Goal: Task Accomplishment & Management: Complete application form

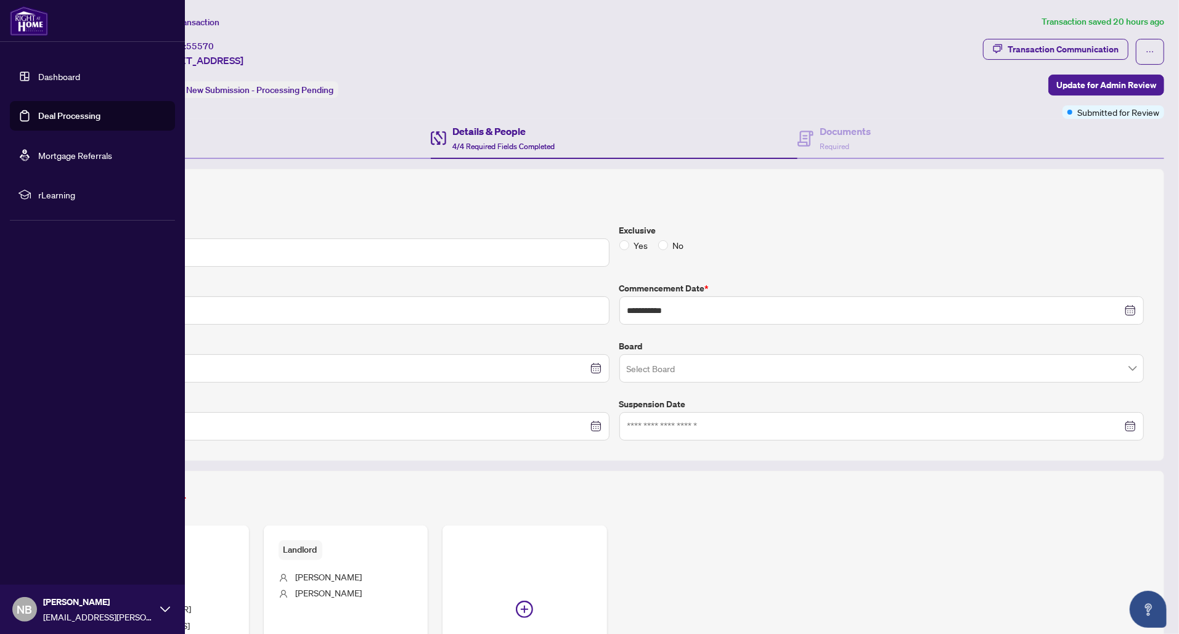
click at [38, 79] on link "Dashboard" at bounding box center [59, 76] width 42 height 11
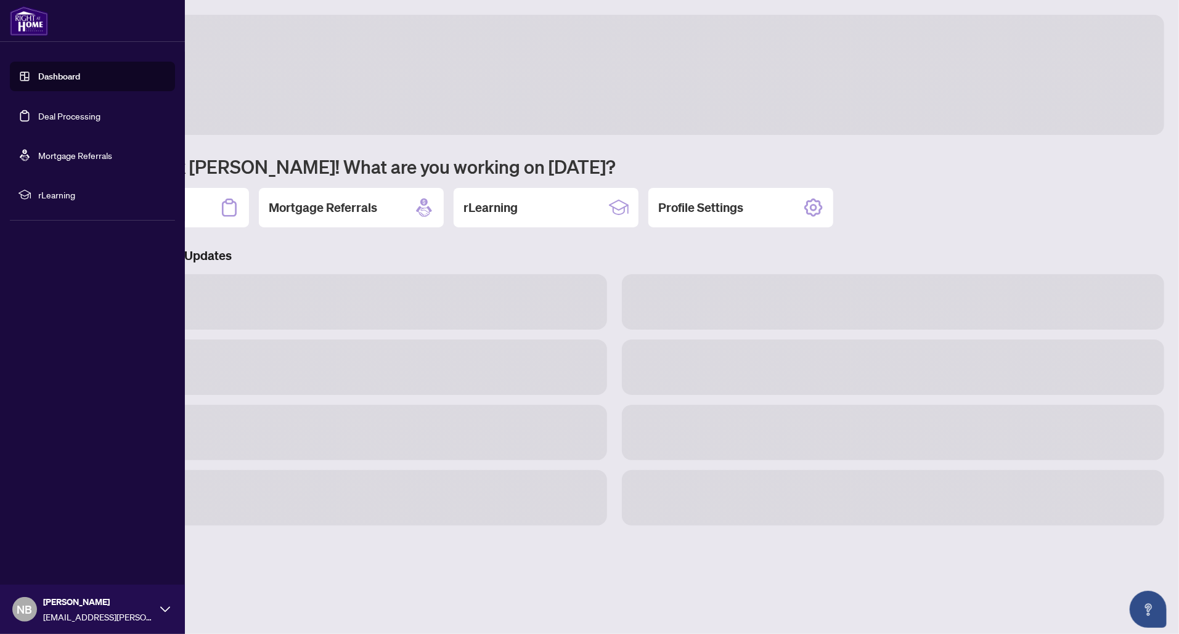
click at [60, 78] on link "Dashboard" at bounding box center [59, 76] width 42 height 11
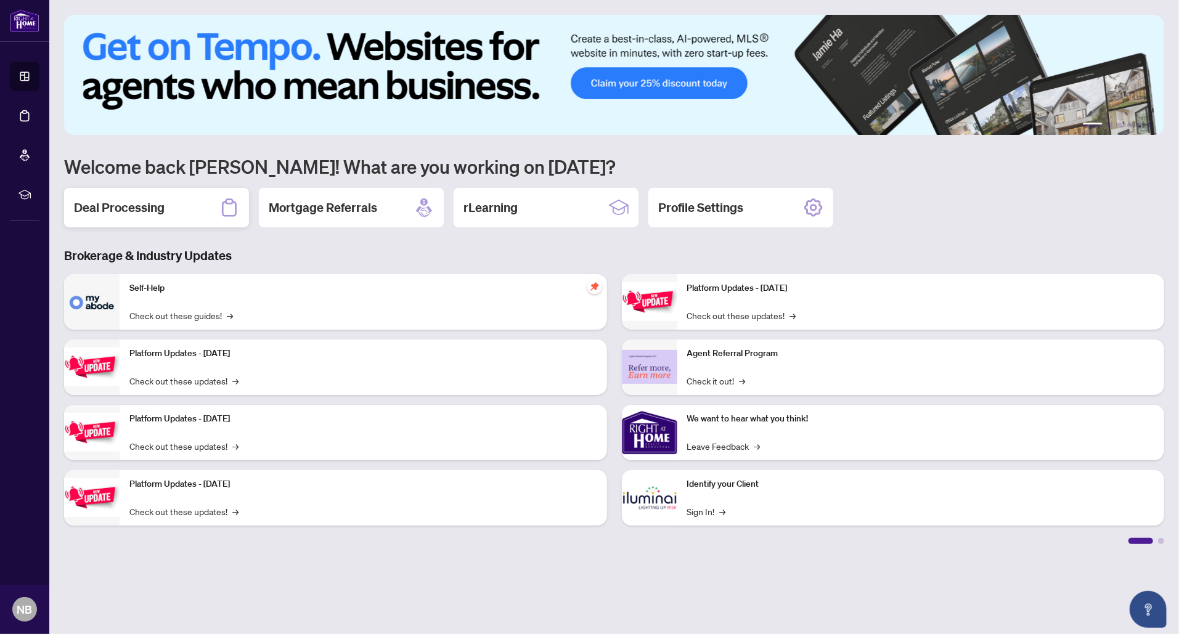
click at [192, 210] on div "Deal Processing" at bounding box center [156, 207] width 185 height 39
click at [191, 208] on main "1 2 3 4 5 6 Welcome back [PERSON_NAME]! What are you working on [DATE]? Deal Pr…" at bounding box center [614, 317] width 1130 height 634
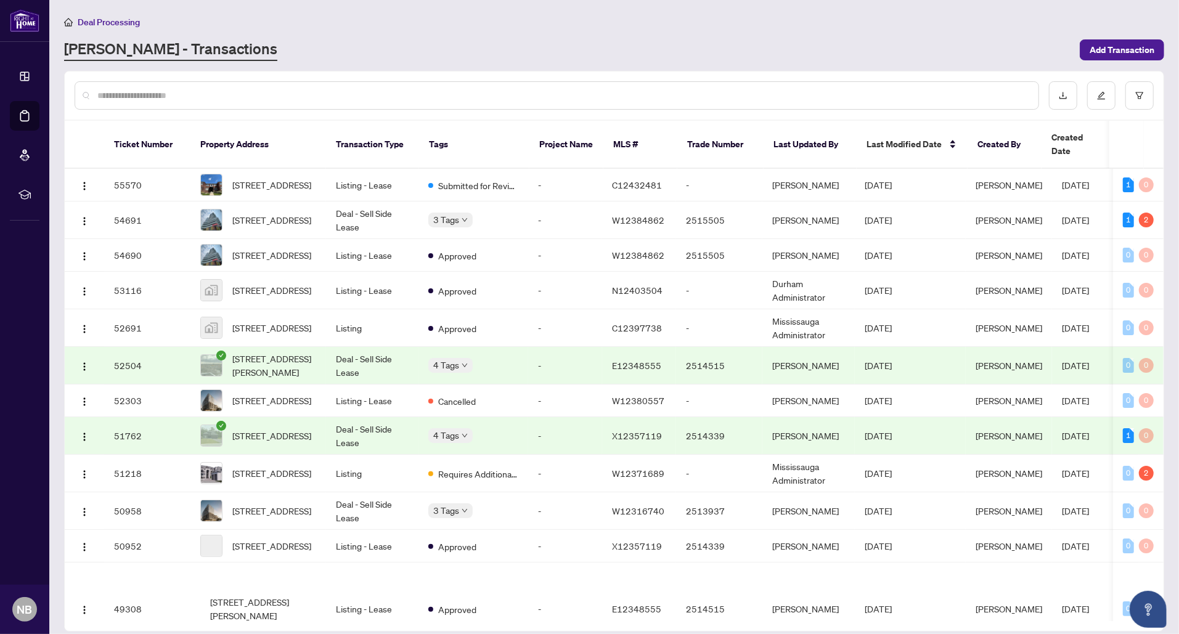
click at [408, 91] on input "text" at bounding box center [562, 96] width 931 height 14
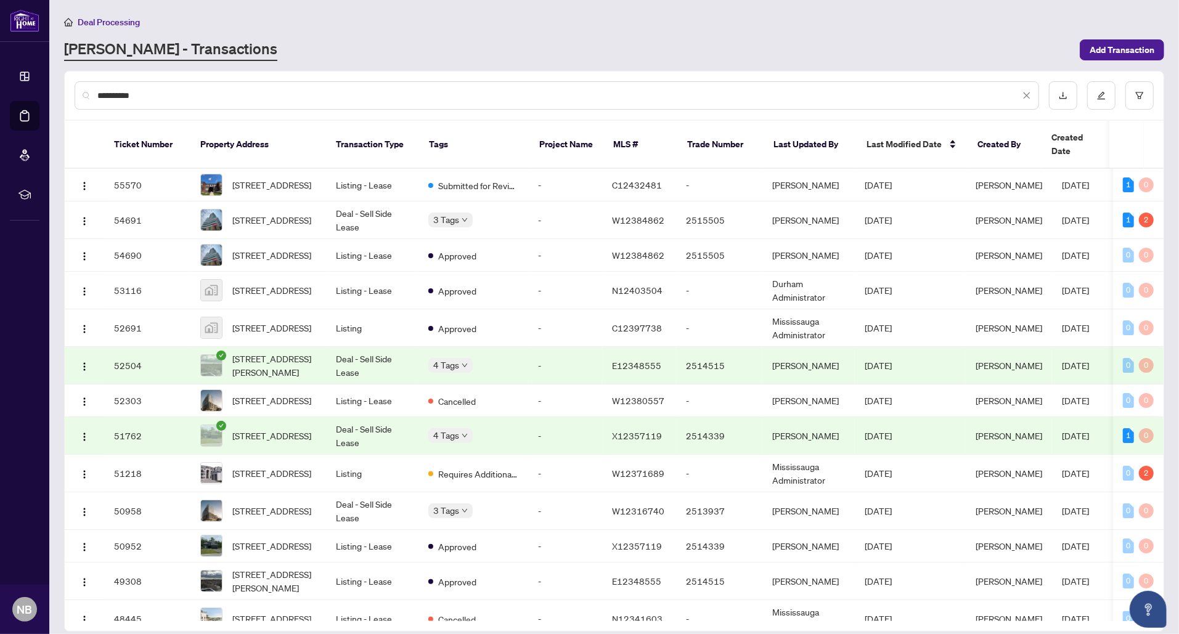
type input "**********"
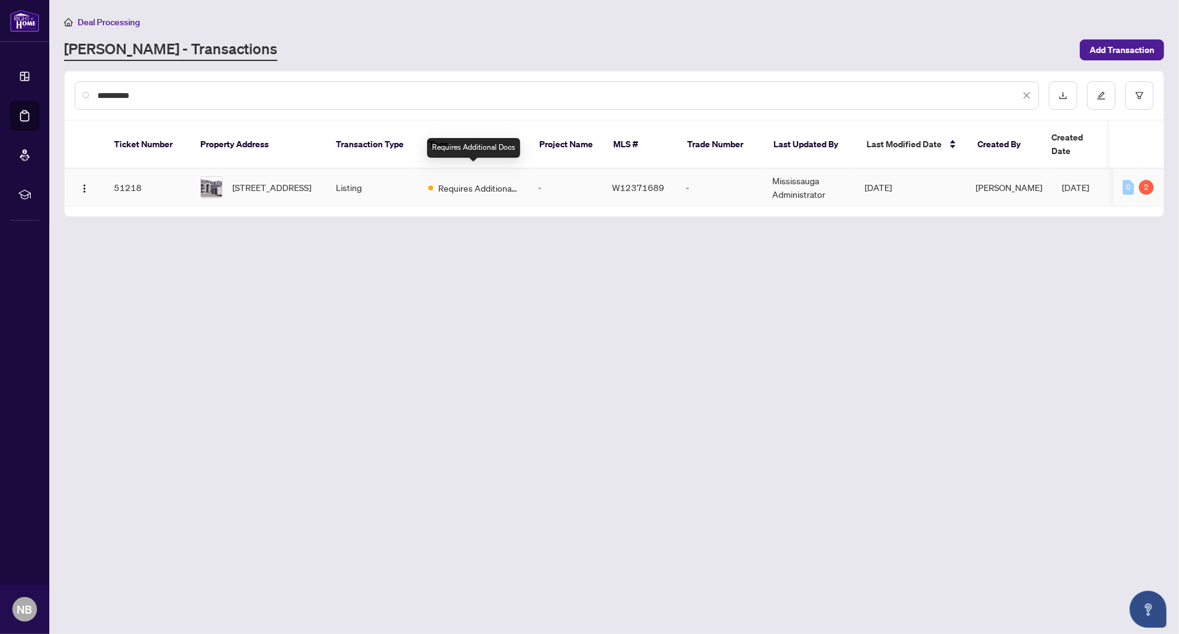
click at [437, 180] on div "Requires Additional Docs" at bounding box center [473, 187] width 90 height 15
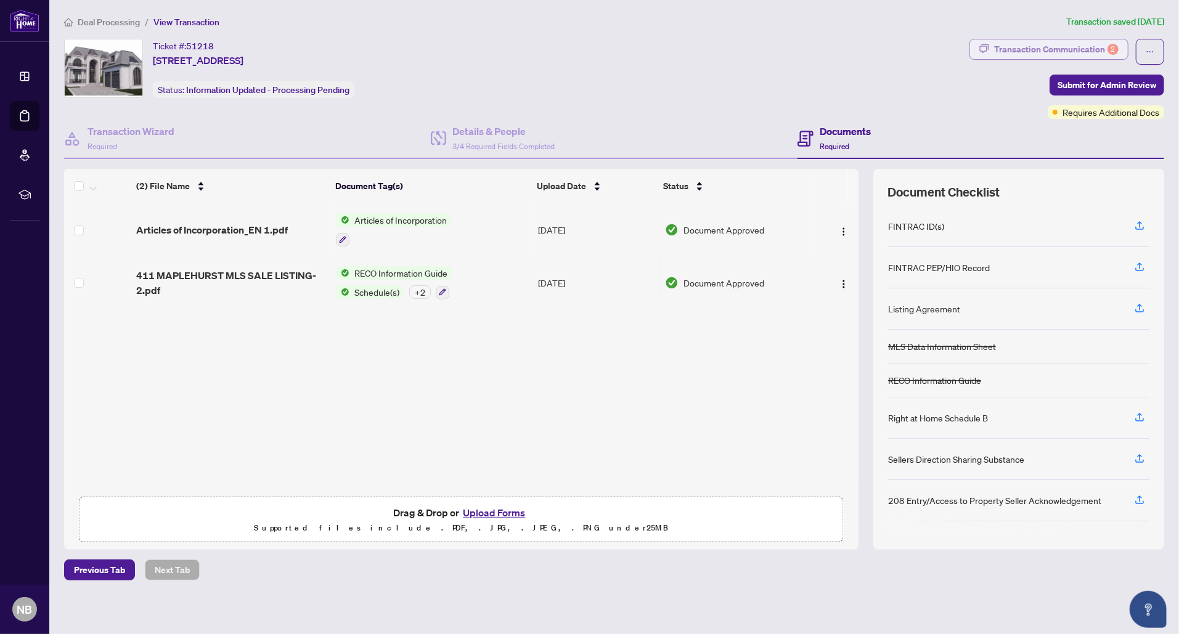
click at [1066, 43] on div "Transaction Communication 2" at bounding box center [1056, 49] width 125 height 20
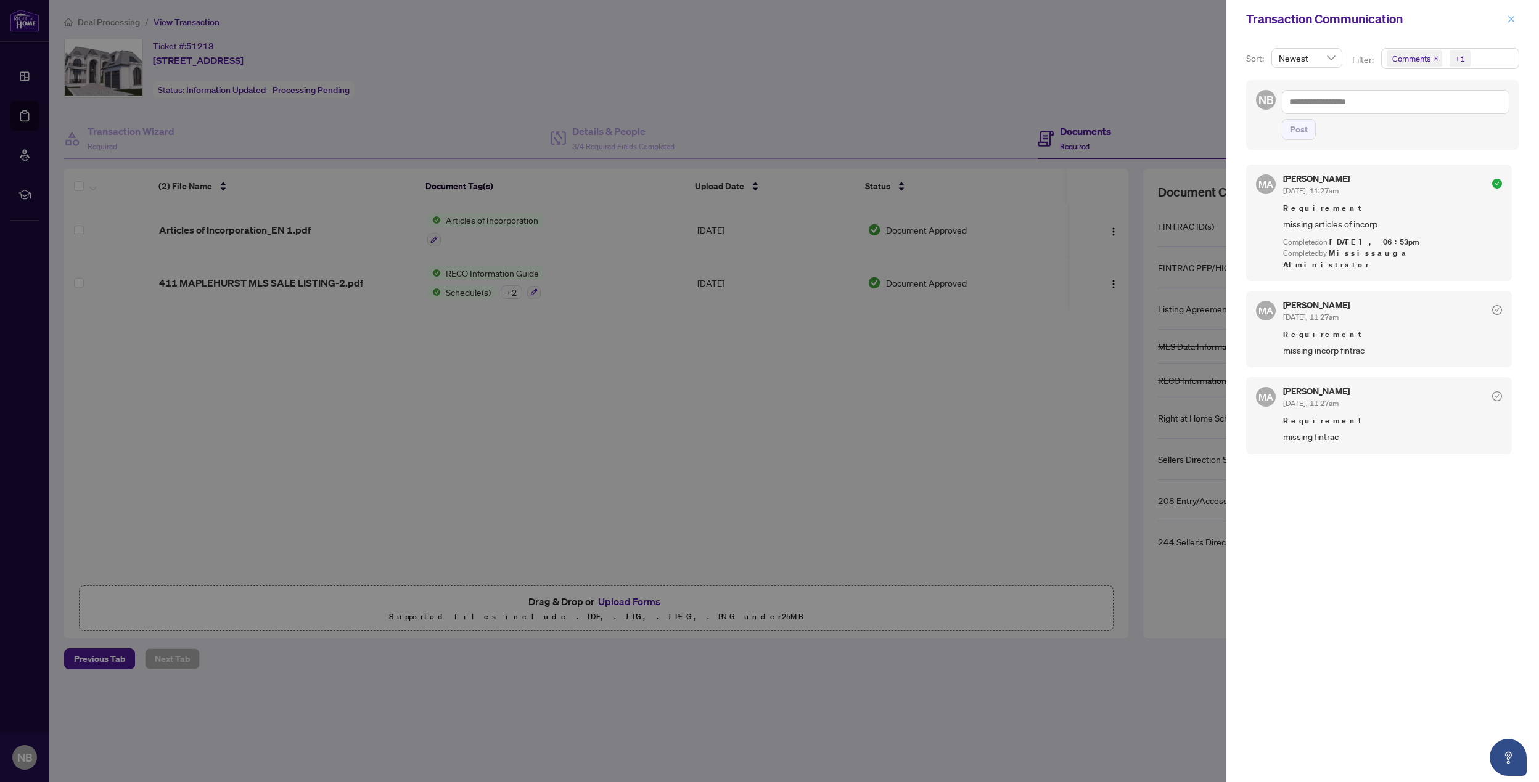
click at [1179, 21] on icon "close" at bounding box center [1511, 19] width 9 height 9
click at [1179, 13] on div "Transaction Communication" at bounding box center [1382, 19] width 313 height 38
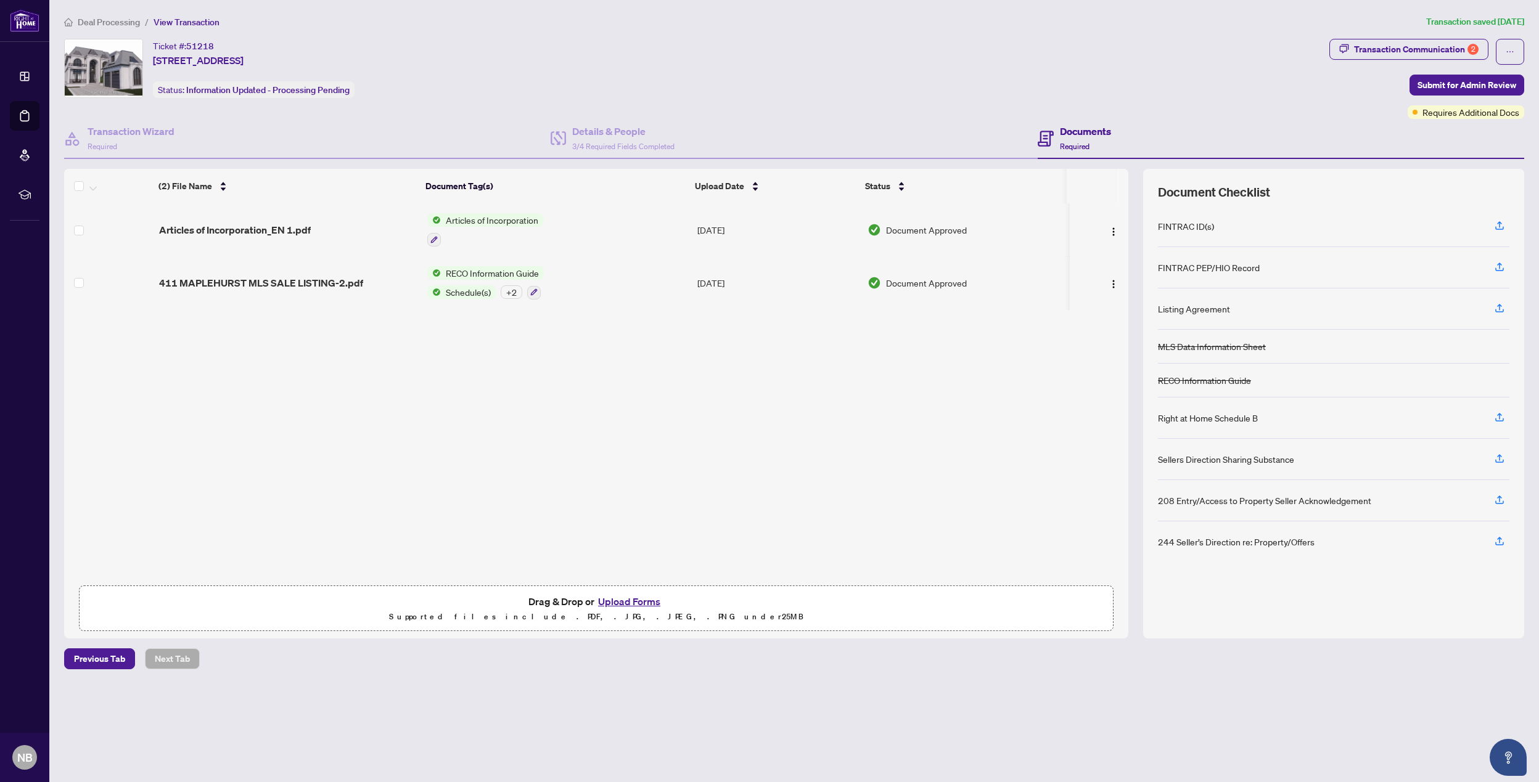
click at [317, 213] on td "Articles of Incorporation_EN 1.pdf" at bounding box center [288, 229] width 268 height 53
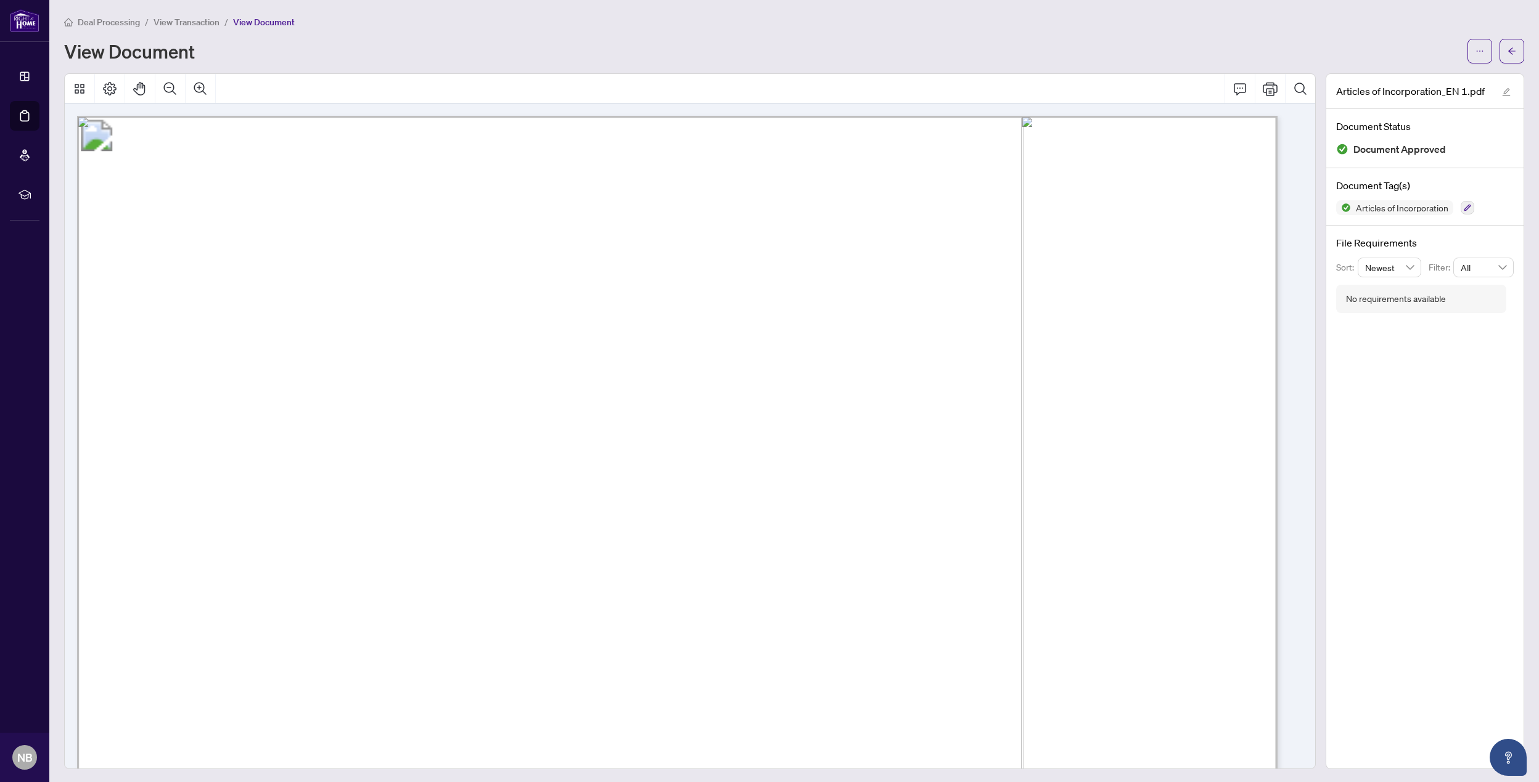
drag, startPoint x: 377, startPoint y: 624, endPoint x: 247, endPoint y: 622, distance: 130.7
click at [247, 622] on span "1000472255 ONTARIO INC." at bounding box center [260, 621] width 223 height 18
drag, startPoint x: 413, startPoint y: 613, endPoint x: 163, endPoint y: 626, distance: 250.6
click at [163, 626] on span "1000472255 ONTARIO INC." at bounding box center [260, 621] width 223 height 18
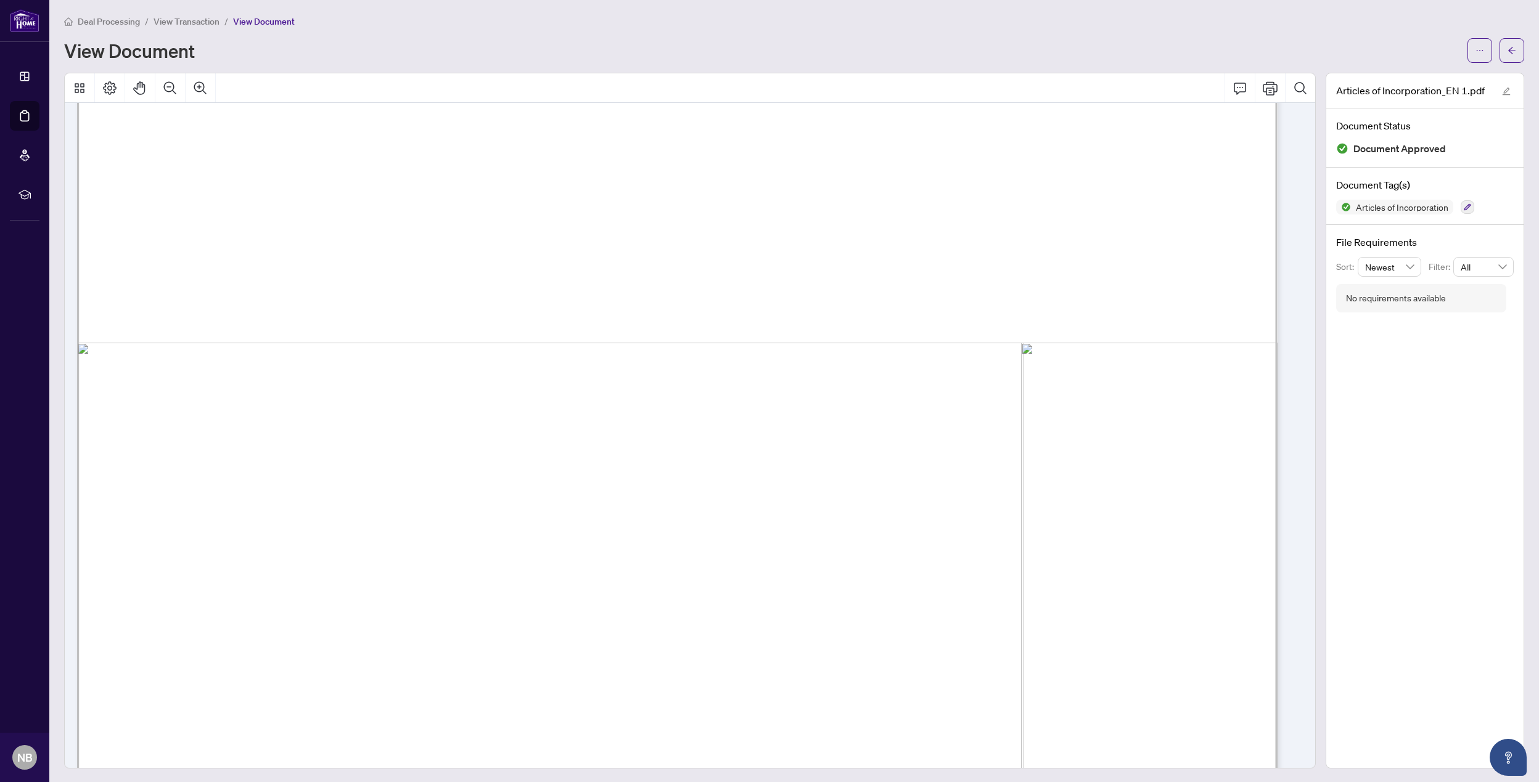
scroll to position [515, 0]
drag, startPoint x: 1151, startPoint y: 622, endPoint x: 1128, endPoint y: 629, distance: 24.6
click at [851, 629] on span "[STREET_ADDRESS]" at bounding box center [764, 627] width 173 height 18
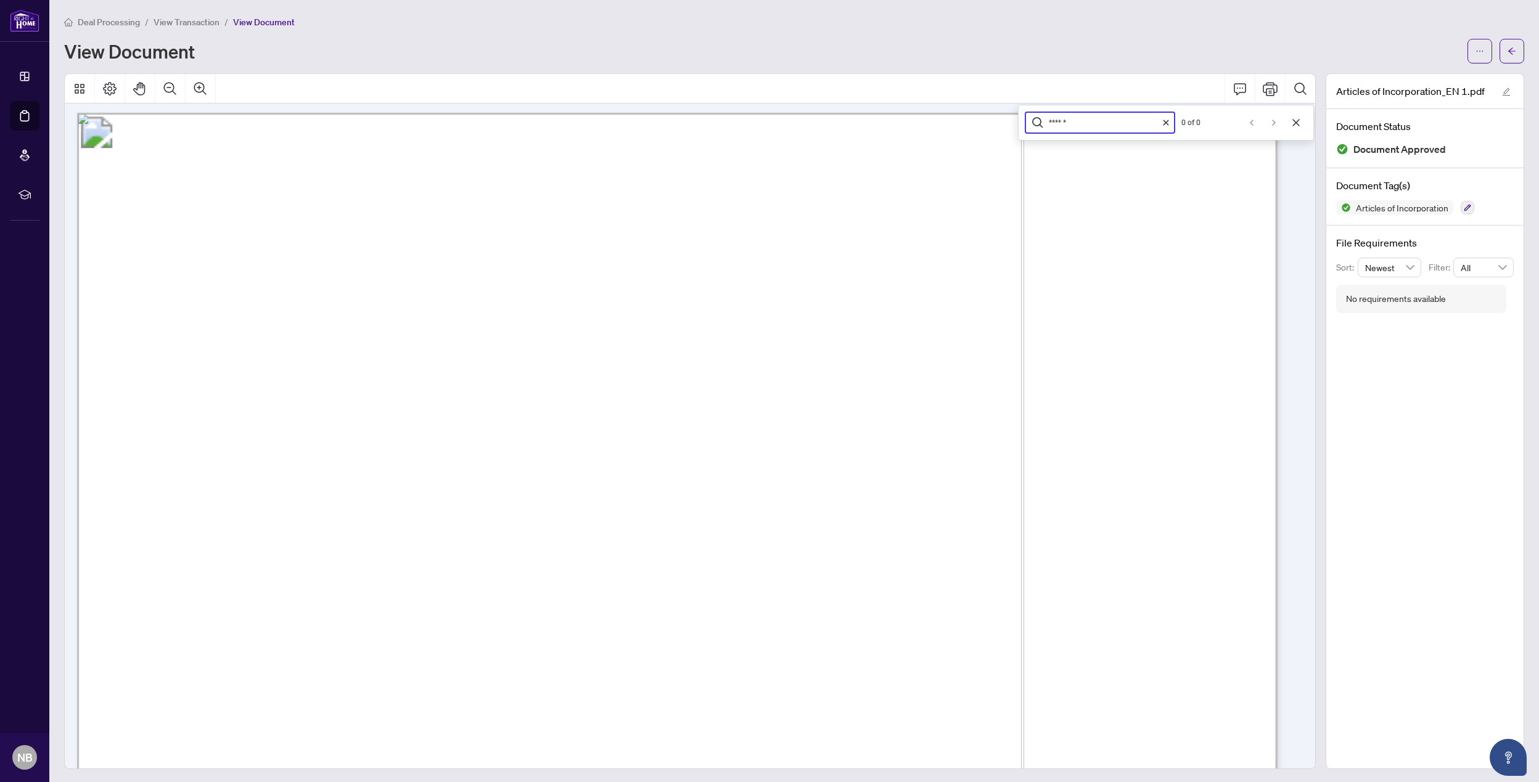
scroll to position [0, 0]
type input "******"
drag, startPoint x: 788, startPoint y: 195, endPoint x: 653, endPoint y: 195, distance: 134.4
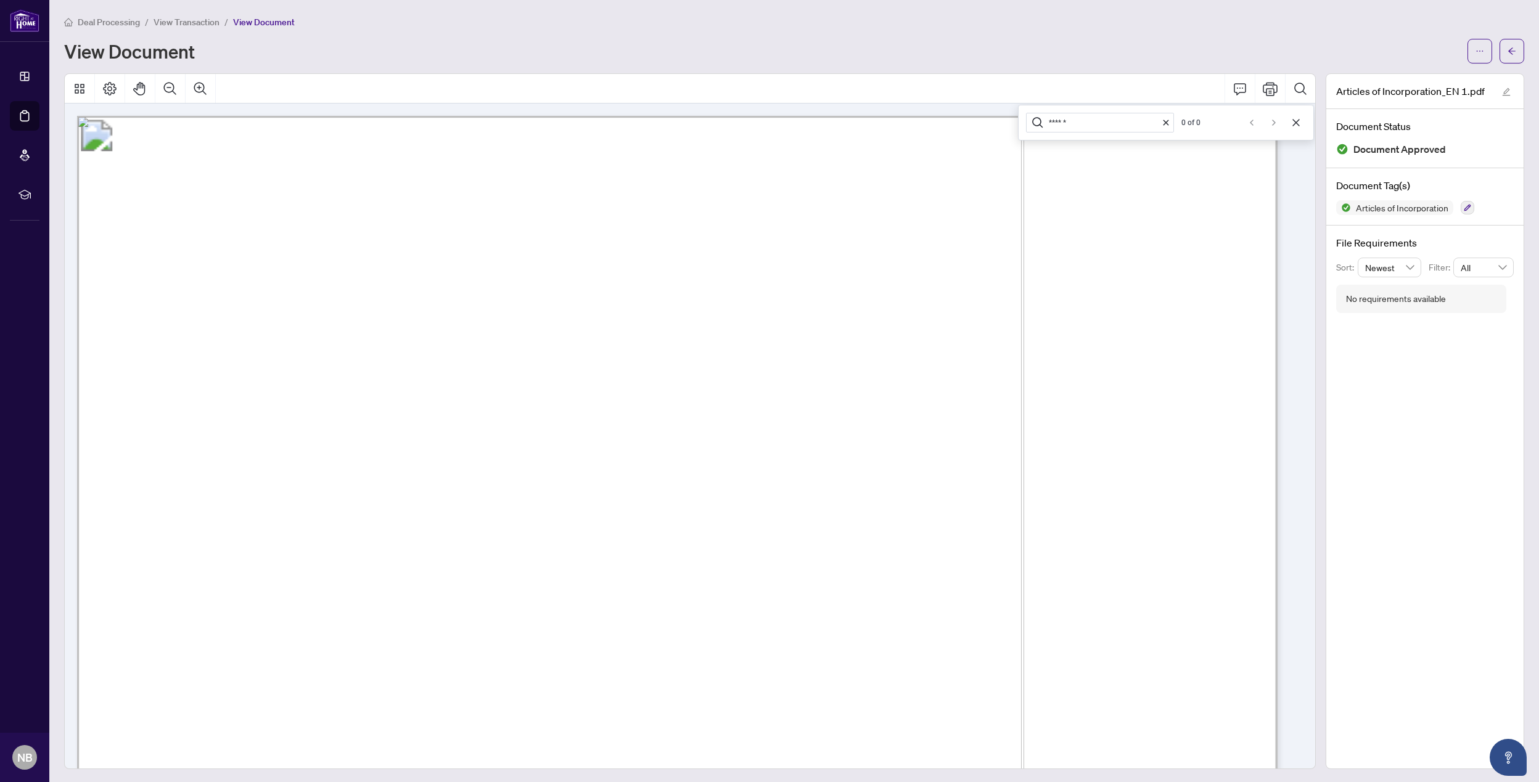
click at [653, 195] on span "BCA - Articles of Incorporation - 1000472255 ONTARIO INC. - OCN:1000472255 - [D…" at bounding box center [489, 195] width 681 height 18
click at [1179, 47] on button "button" at bounding box center [1511, 51] width 25 height 25
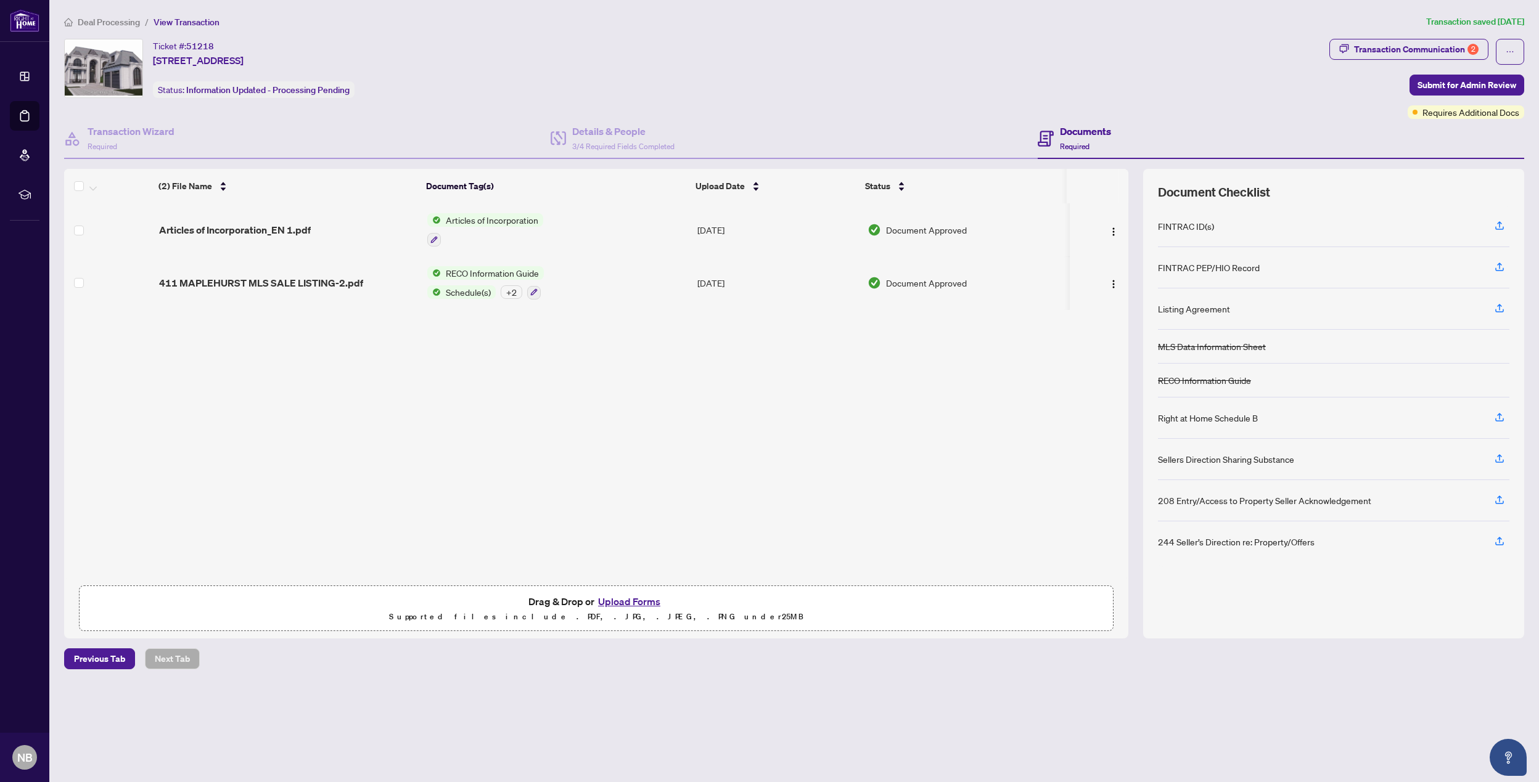
click at [629, 599] on button "Upload Forms" at bounding box center [629, 602] width 70 height 16
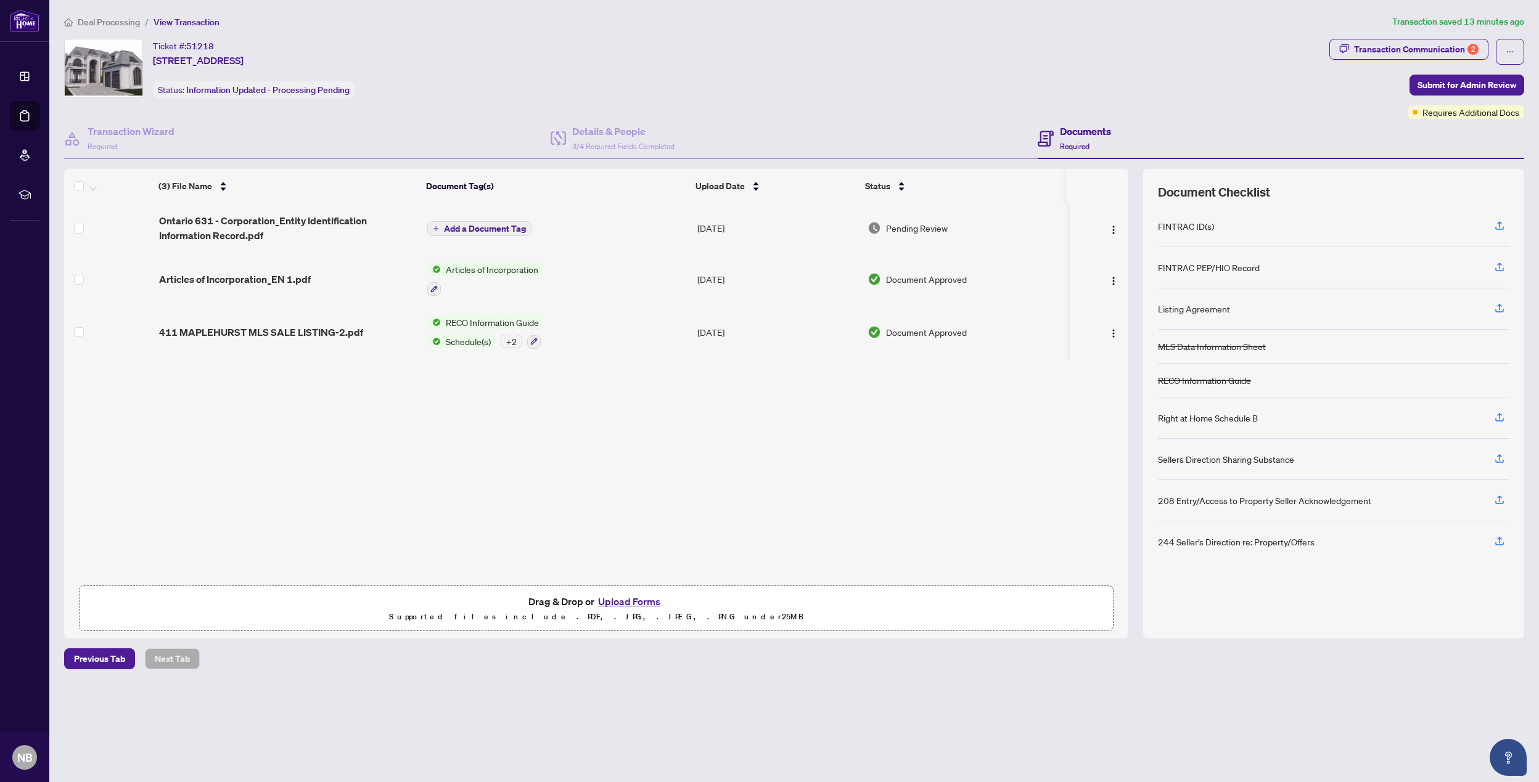
click at [649, 602] on button "Upload Forms" at bounding box center [629, 602] width 70 height 16
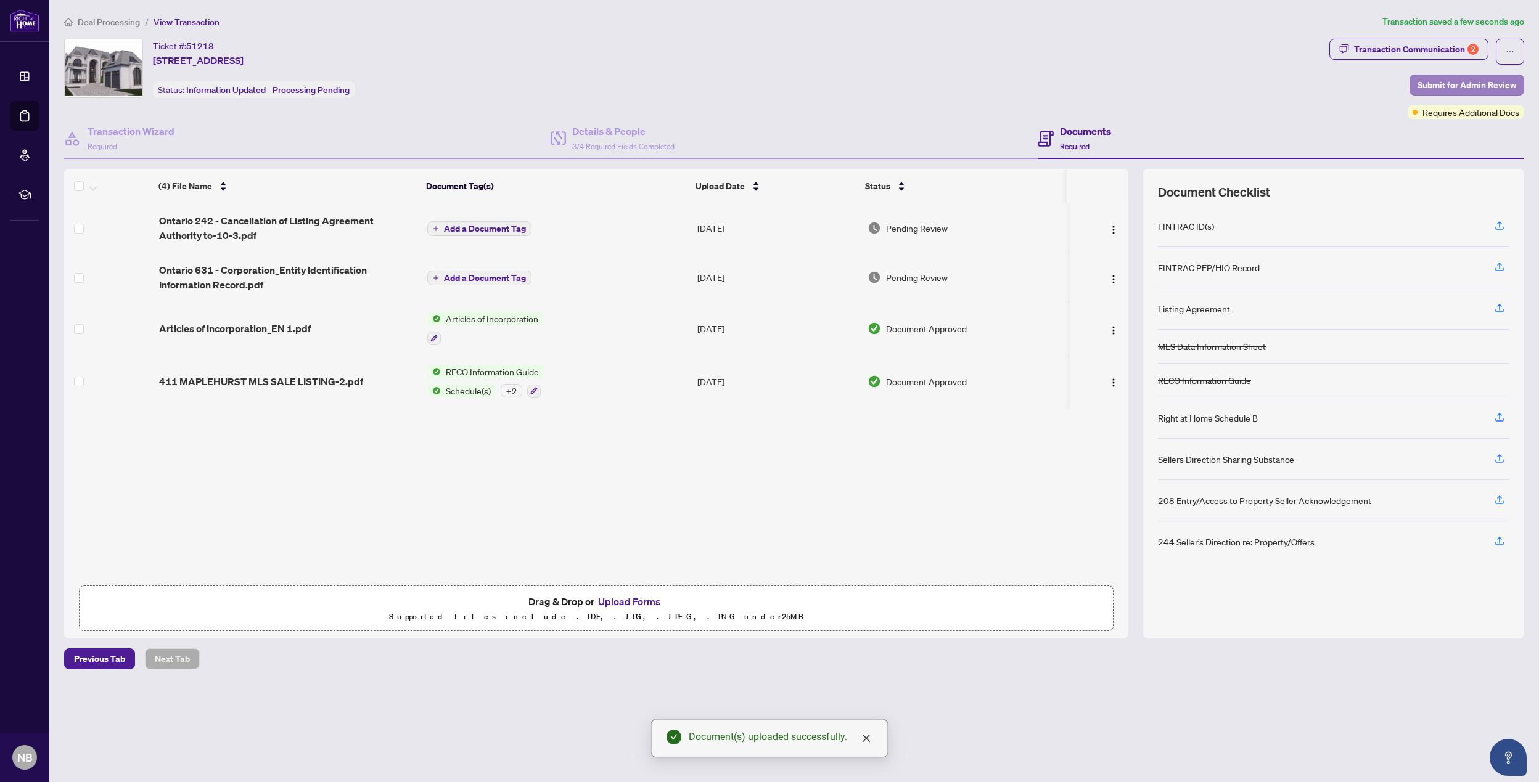
click at [1179, 80] on span "Submit for Admin Review" at bounding box center [1466, 85] width 99 height 20
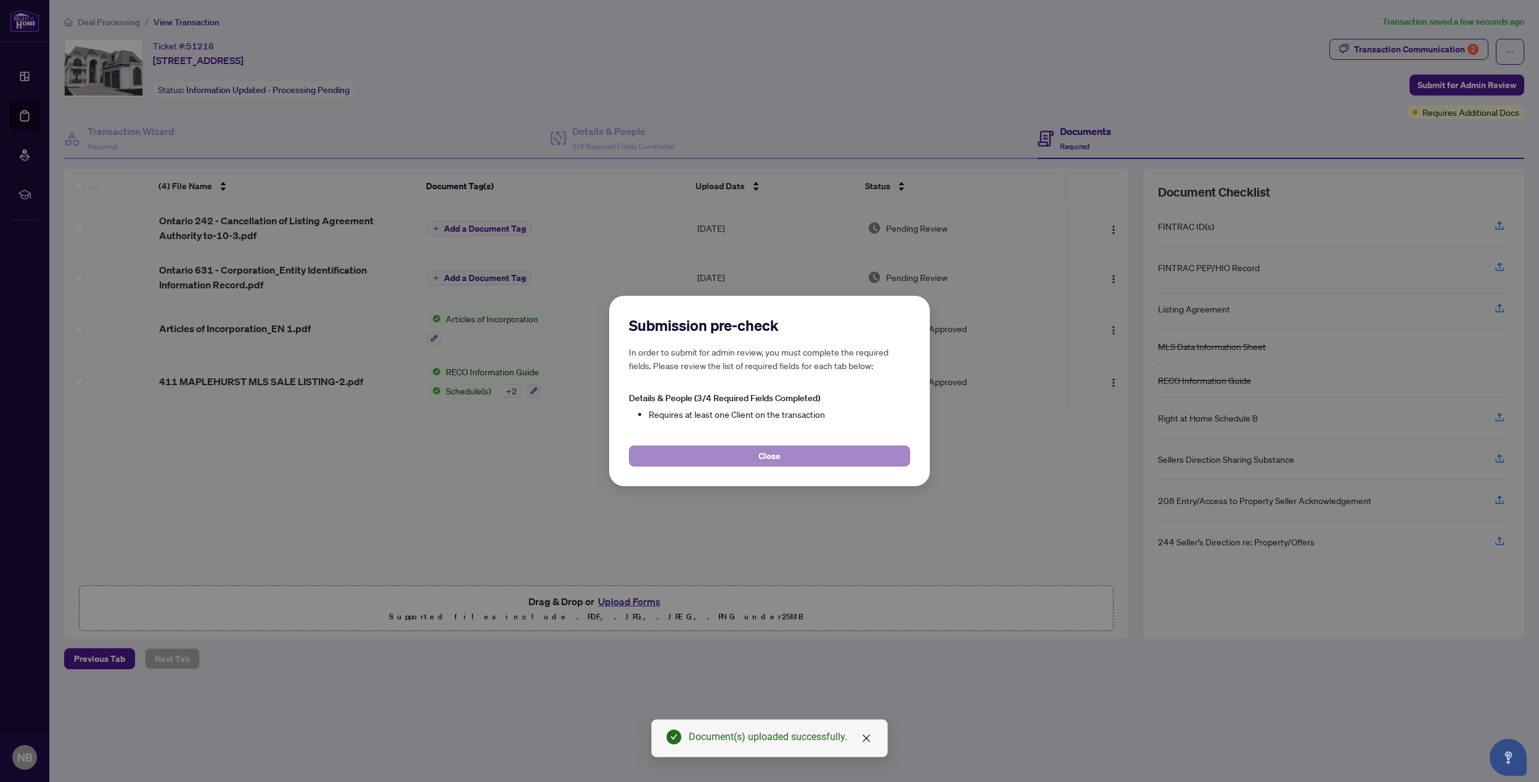
click at [802, 460] on button "Close" at bounding box center [769, 456] width 281 height 21
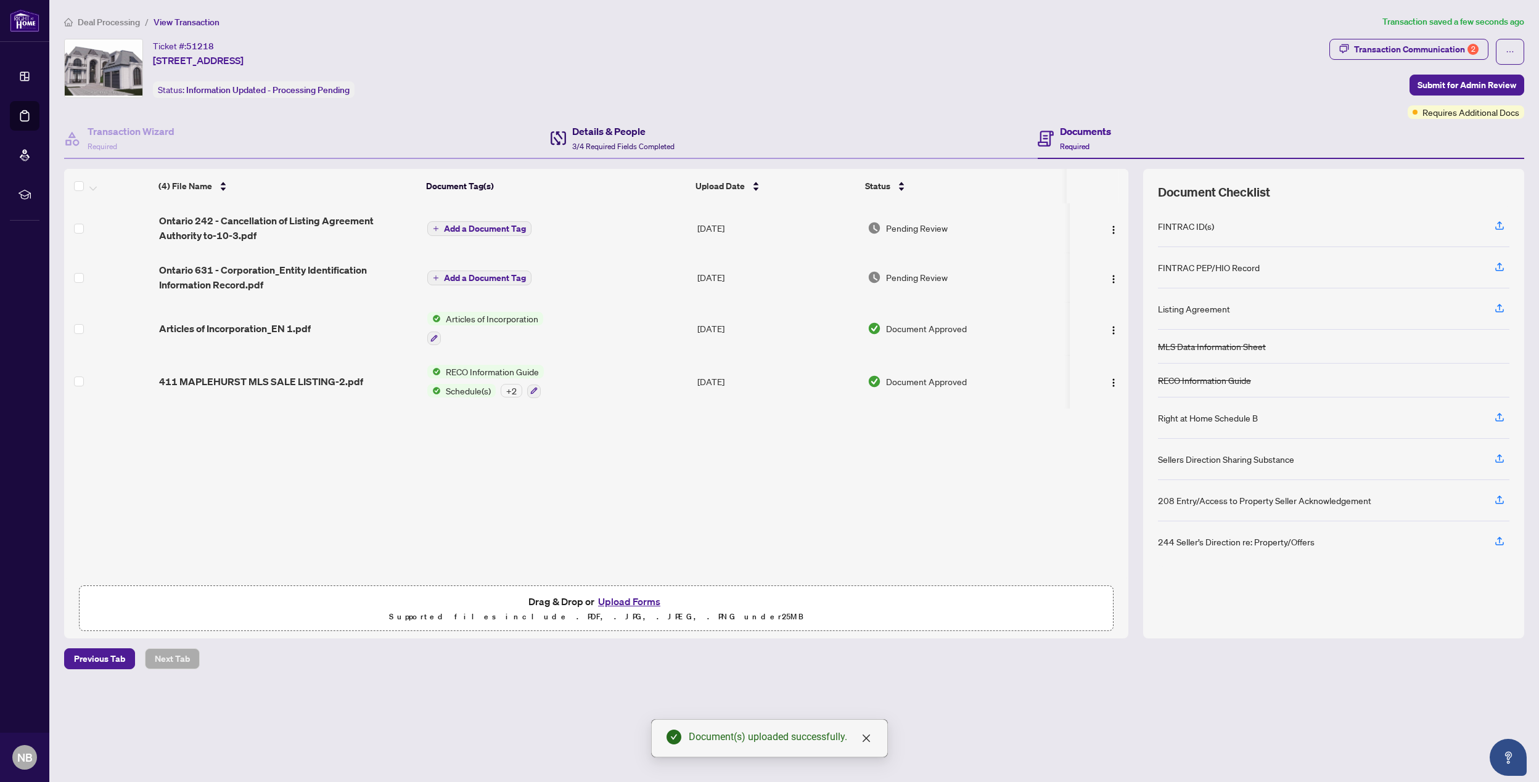
click at [595, 129] on h4 "Details & People" at bounding box center [623, 131] width 102 height 15
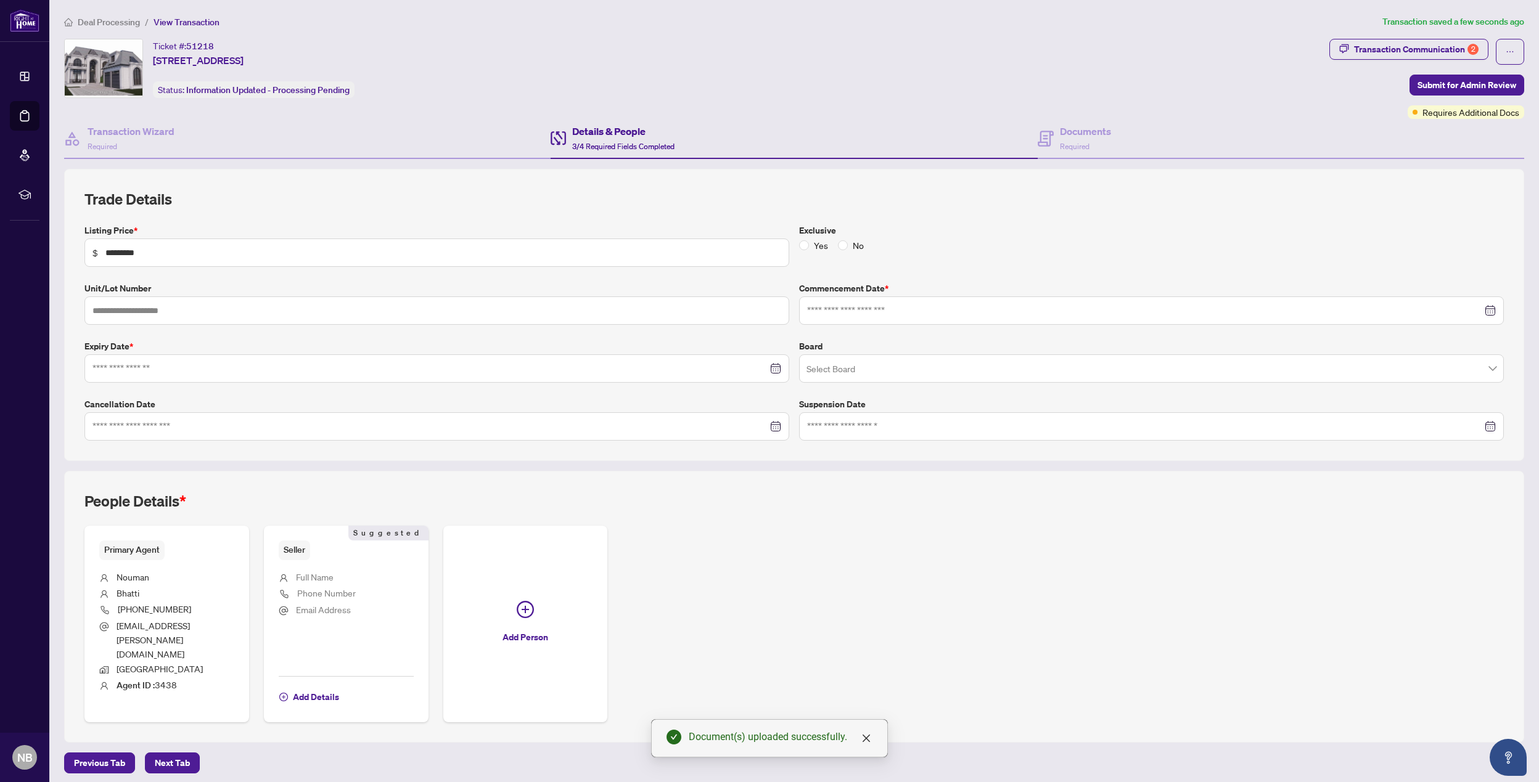
type input "**********"
click at [309, 634] on span "Add Details" at bounding box center [316, 697] width 46 height 20
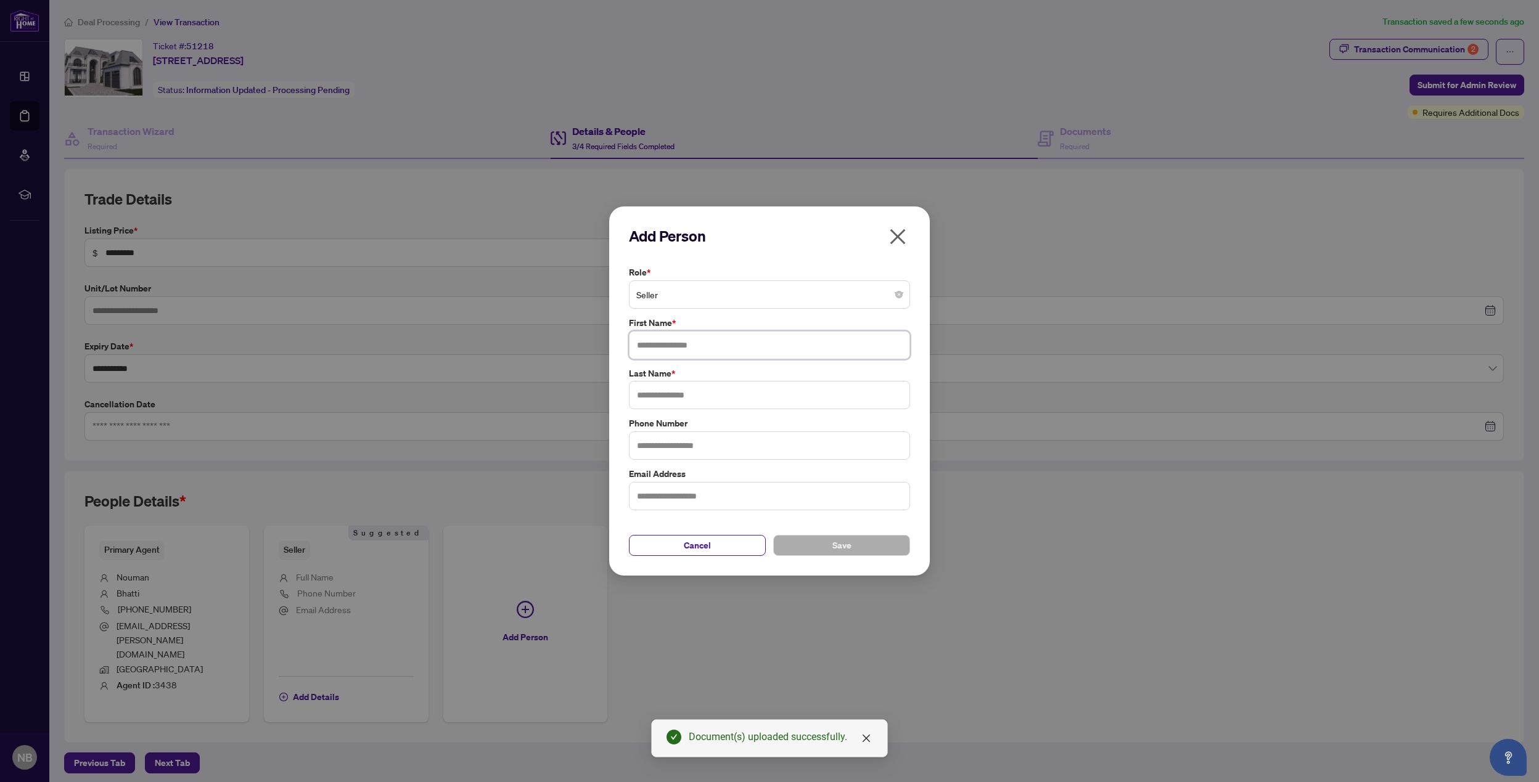
click at [706, 346] on input "text" at bounding box center [769, 345] width 281 height 28
type input "*****"
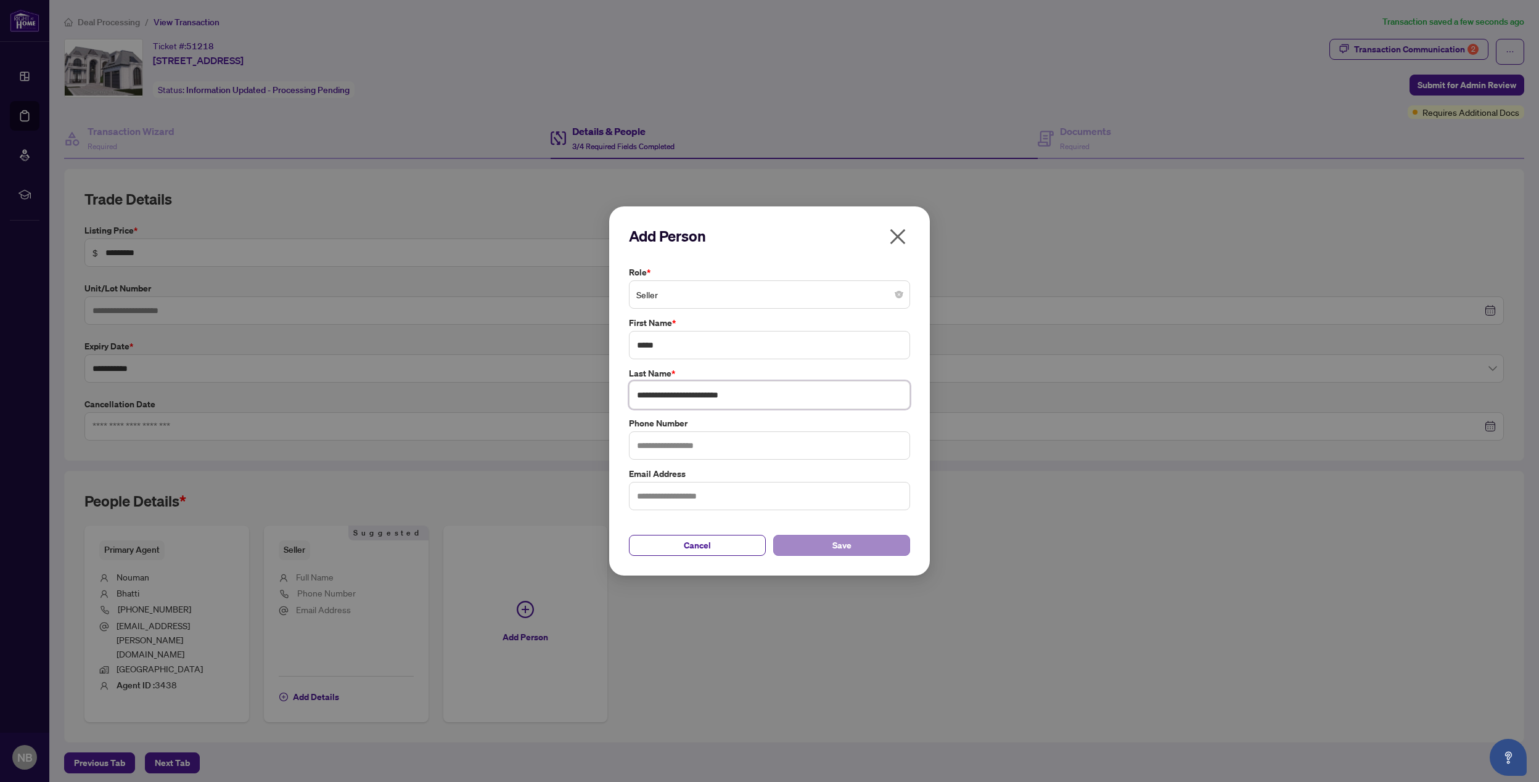
type input "**********"
click at [857, 546] on button "Save" at bounding box center [841, 545] width 137 height 21
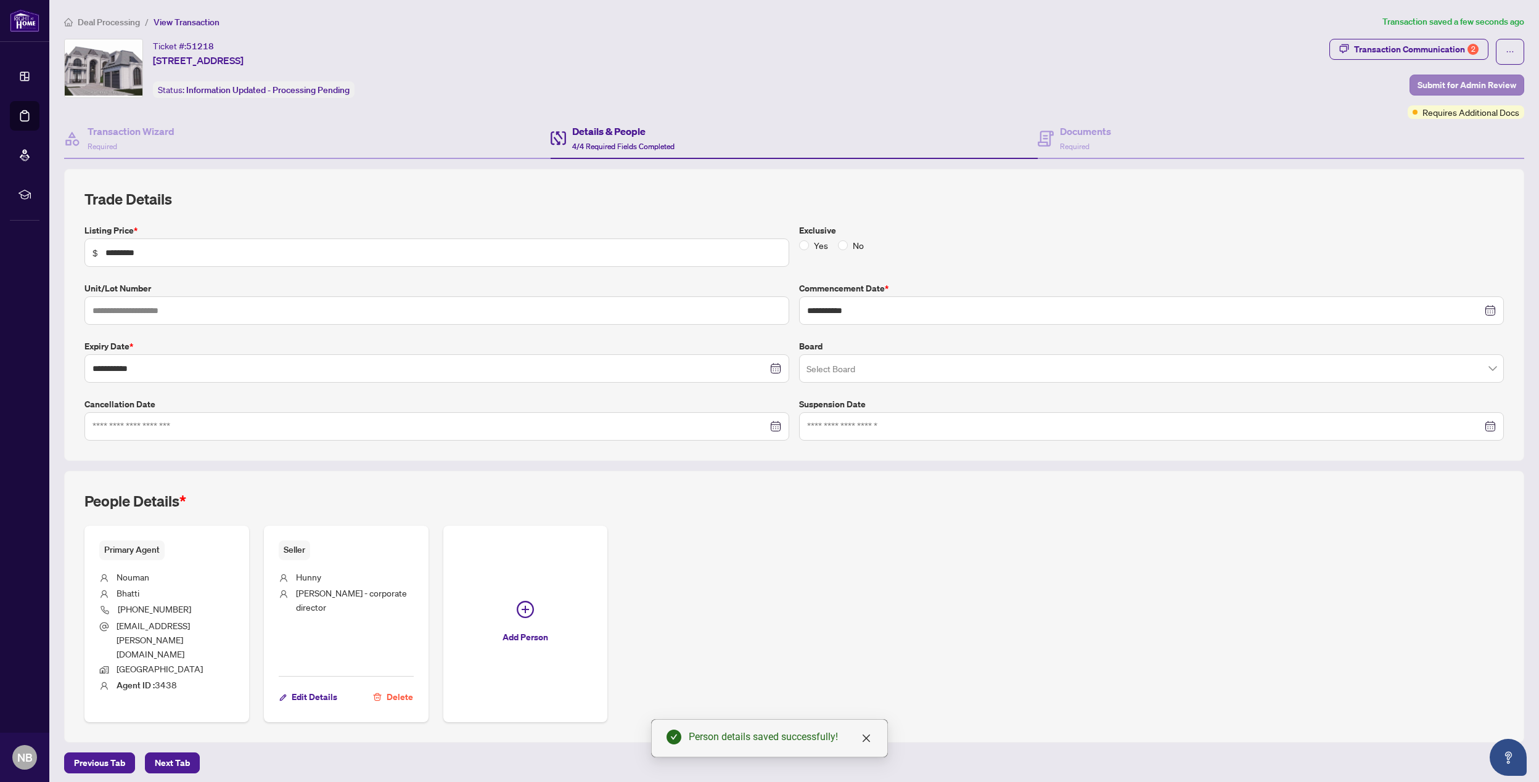
click at [1179, 80] on span "Submit for Admin Review" at bounding box center [1466, 85] width 99 height 20
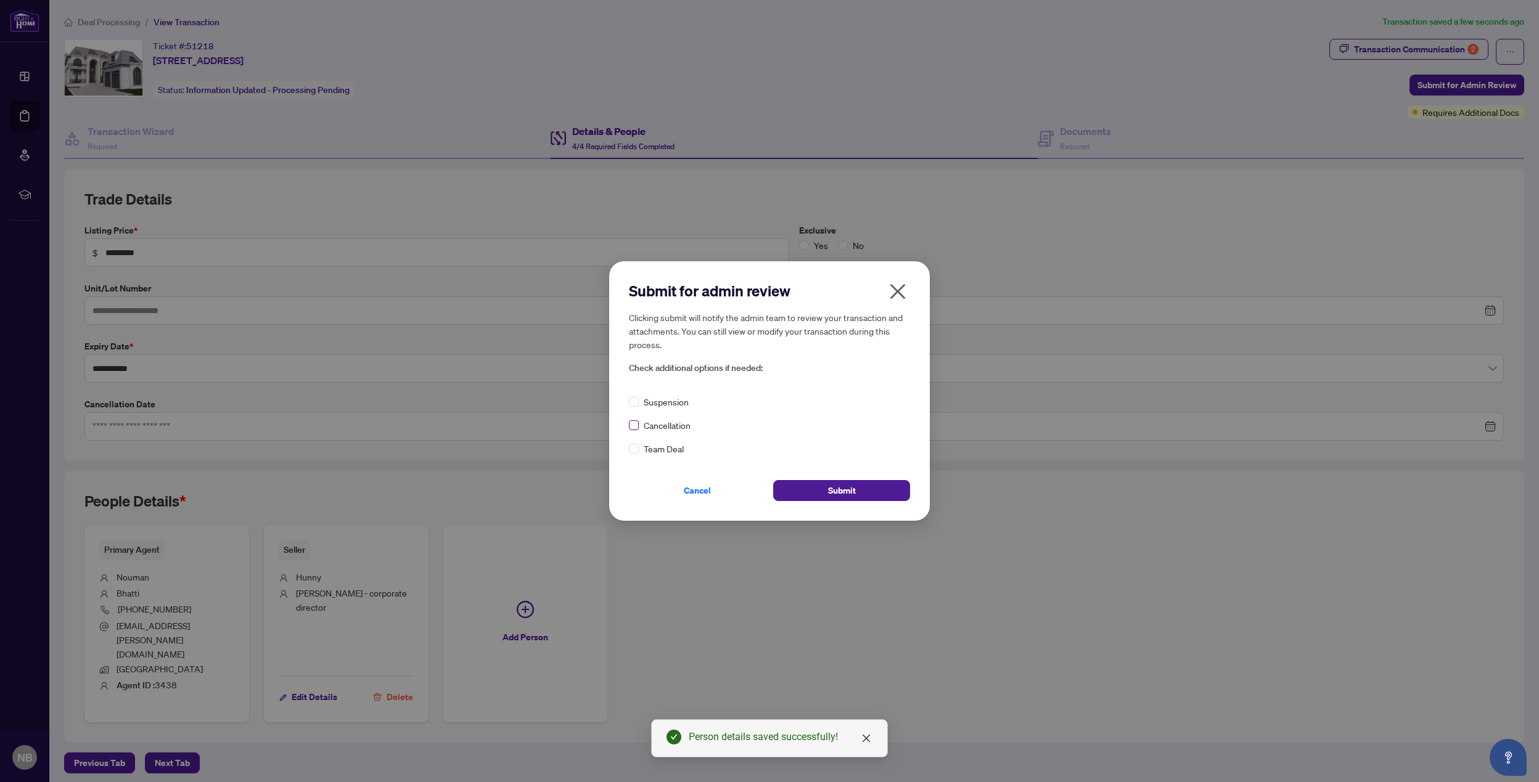
click at [636, 425] on span at bounding box center [634, 425] width 10 height 10
click at [863, 486] on button "Submit" at bounding box center [841, 490] width 137 height 21
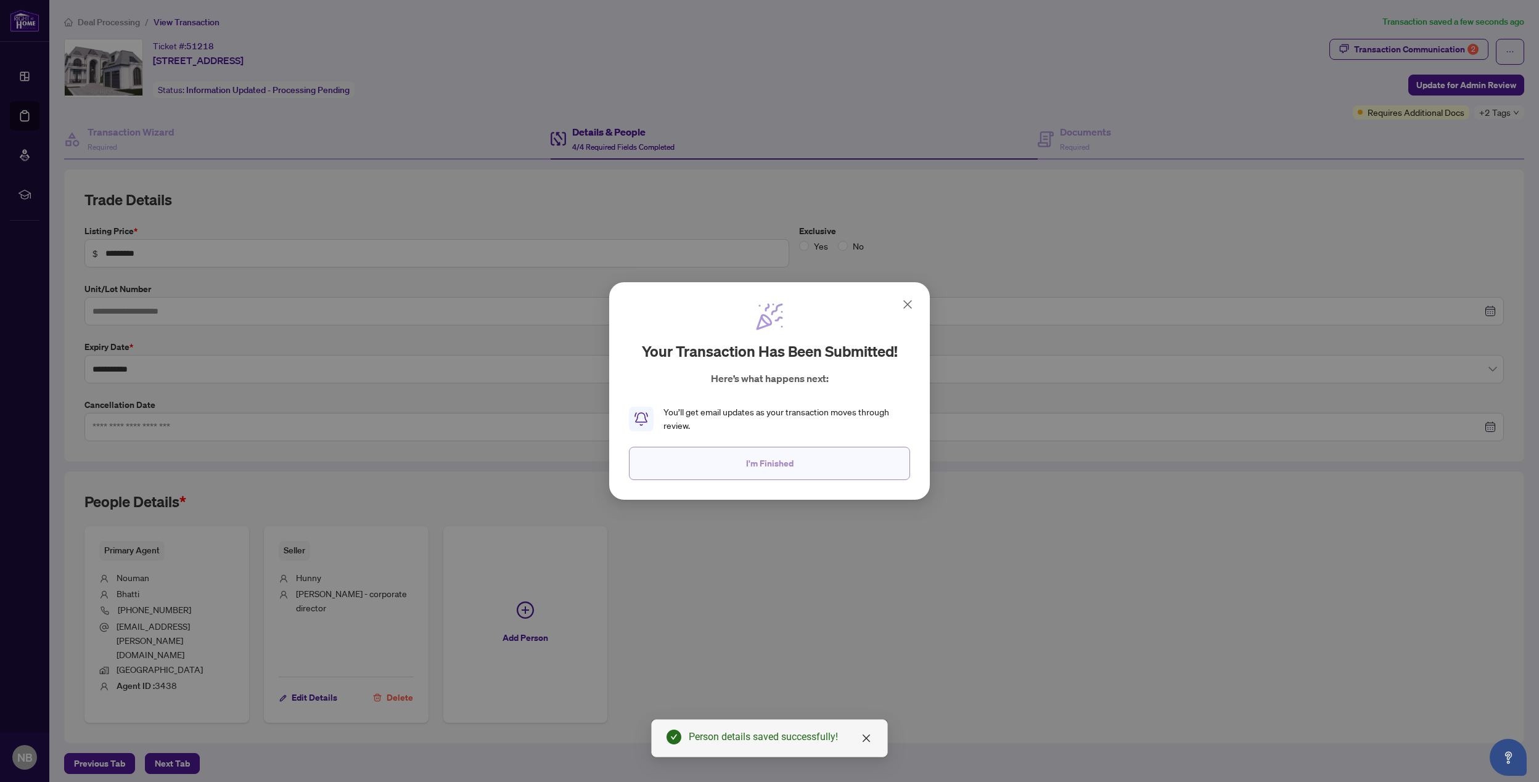
click at [762, 464] on span "I'm Finished" at bounding box center [769, 464] width 47 height 20
